Goal: Communication & Community: Answer question/provide support

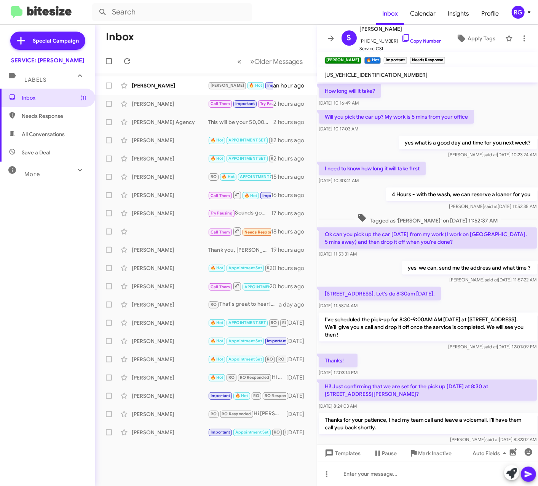
scroll to position [142, 0]
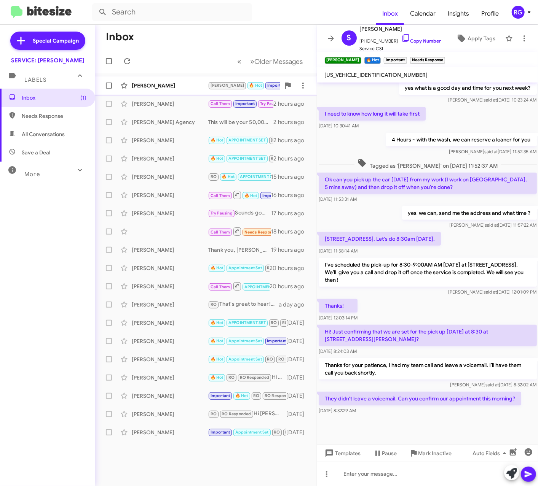
click at [192, 90] on div "[PERSON_NAME] [PERSON_NAME] 🔥 Hot Important Needs Response They didn't leave a …" at bounding box center [205, 85] width 209 height 15
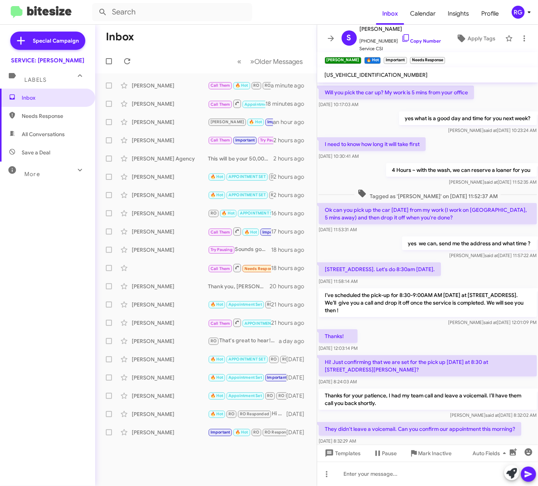
scroll to position [142, 0]
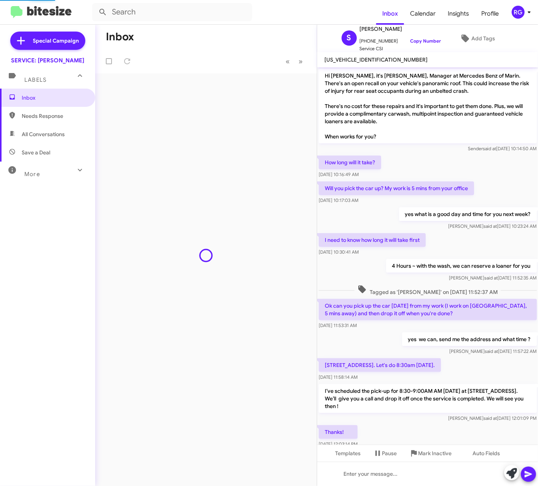
scroll to position [126, 0]
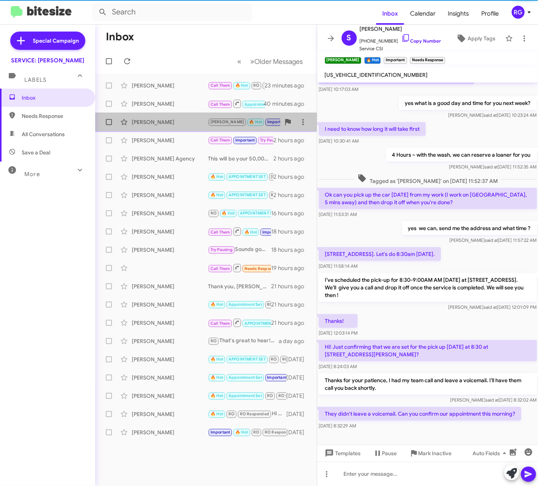
click at [179, 113] on span "[PERSON_NAME] [PERSON_NAME] 🔥 Hot Important Needs Response They didn't leave a …" at bounding box center [206, 122] width 222 height 18
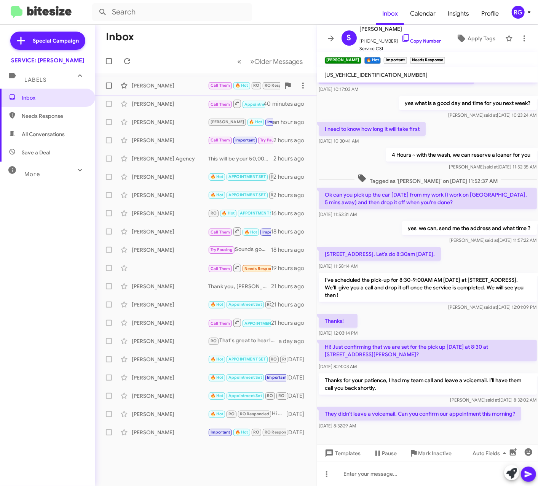
click at [189, 86] on div "[PERSON_NAME]" at bounding box center [170, 86] width 76 height 8
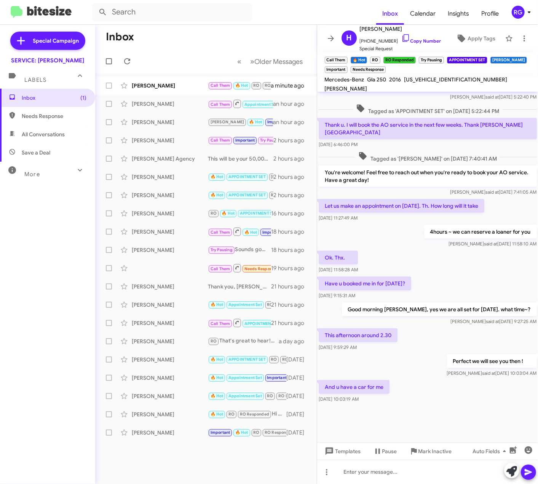
scroll to position [204, 0]
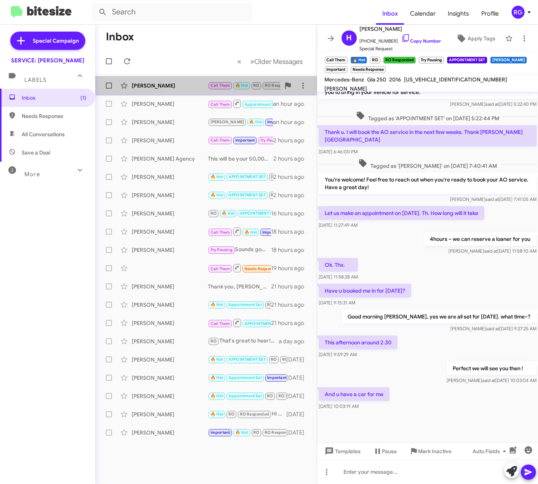
click at [192, 84] on div "[PERSON_NAME]" at bounding box center [170, 86] width 76 height 8
